Goal: Transaction & Acquisition: Purchase product/service

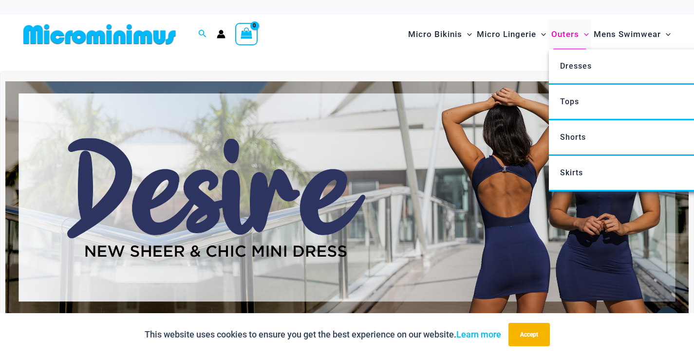
click at [571, 32] on span "Outers" at bounding box center [566, 34] width 28 height 25
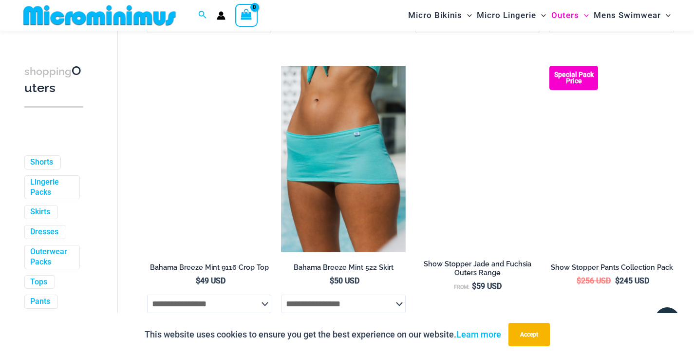
scroll to position [378, 0]
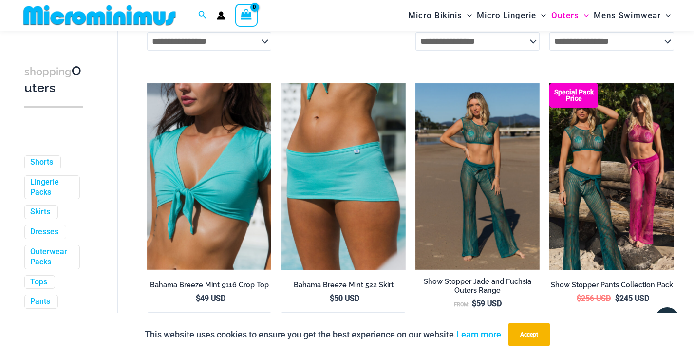
drag, startPoint x: 697, startPoint y: 20, endPoint x: 701, endPoint y: 70, distance: 49.9
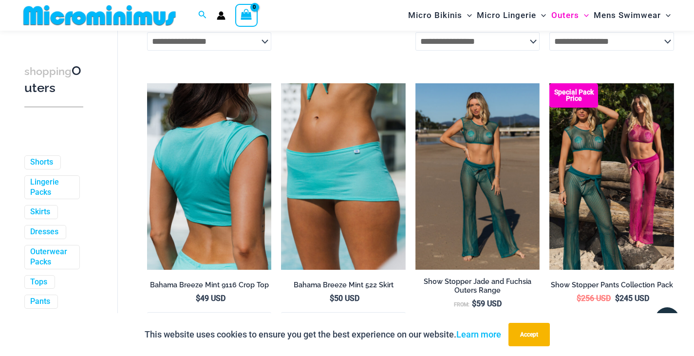
click at [174, 129] on img at bounding box center [209, 176] width 125 height 187
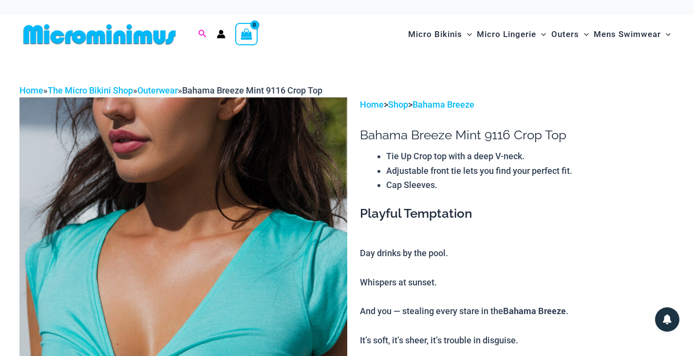
click at [206, 32] on icon "Search icon link" at bounding box center [202, 34] width 8 height 9
type input "***"
click button "Search" at bounding box center [0, 0] width 0 height 0
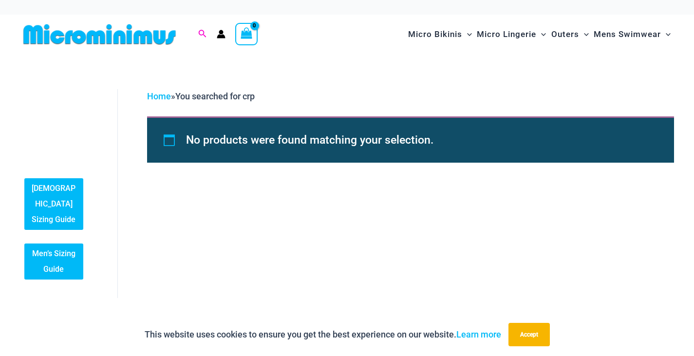
click at [201, 31] on icon "Search icon link" at bounding box center [202, 34] width 8 height 9
type input "****"
click button "Search" at bounding box center [0, 0] width 0 height 0
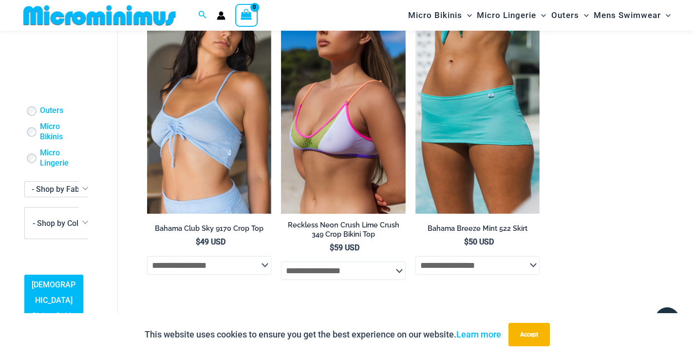
scroll to position [652, 0]
